Goal: Complete application form: Complete application form

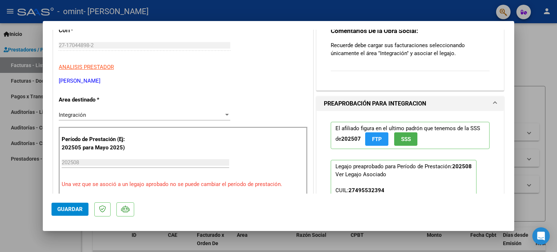
scroll to position [104, 0]
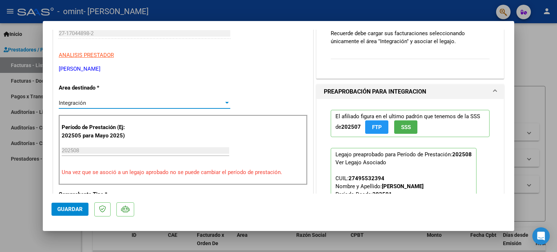
click at [225, 103] on div at bounding box center [227, 103] width 4 height 2
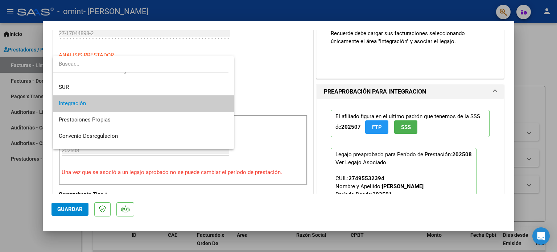
scroll to position [23, 0]
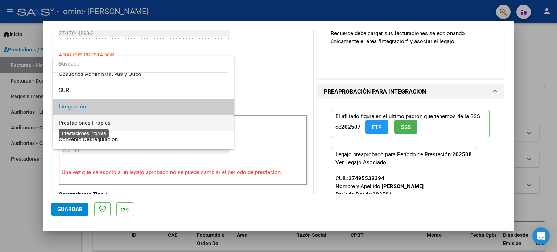
click at [106, 122] on span "Prestaciones Propias" at bounding box center [85, 123] width 52 height 7
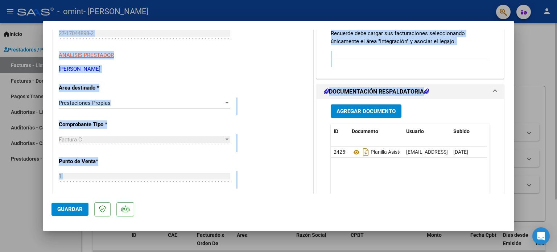
drag, startPoint x: 515, startPoint y: 96, endPoint x: 514, endPoint y: 103, distance: 7.6
click at [514, 104] on div at bounding box center [278, 126] width 557 height 252
type input "$ 0,00"
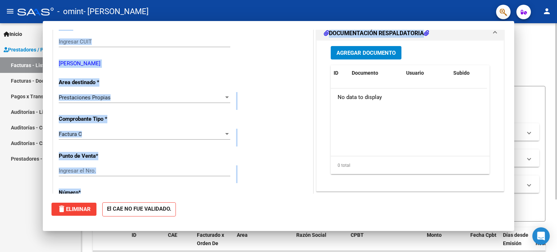
scroll to position [112, 0]
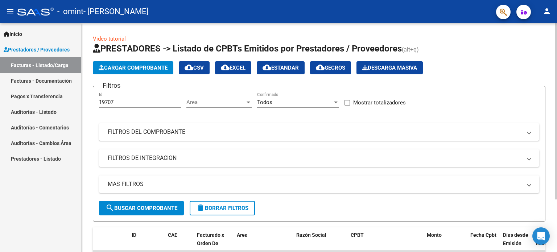
click at [534, 53] on h1 "PRESTADORES -> Listado de CPBTs Emitidos por Prestadores / Proveedores (alt+q)" at bounding box center [319, 49] width 452 height 13
